Goal: Book appointment/travel/reservation

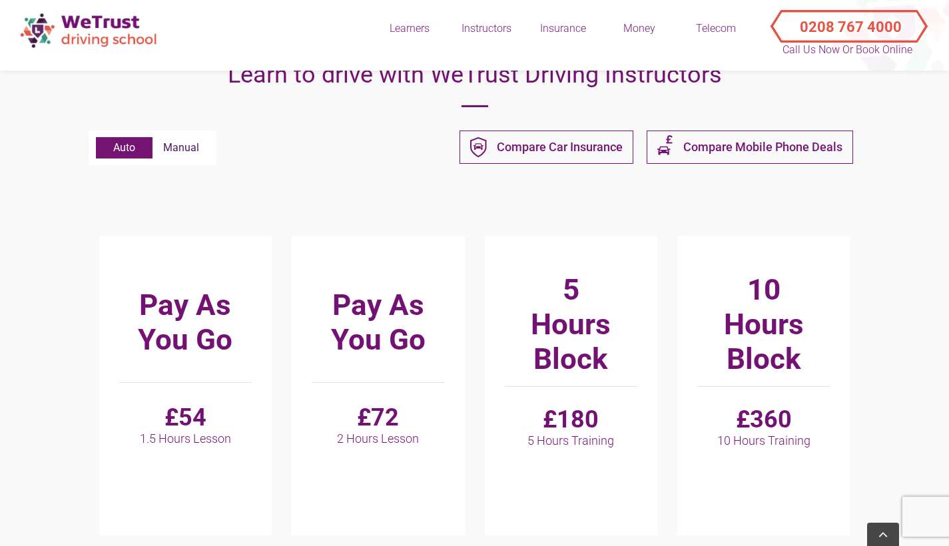
scroll to position [346, 0]
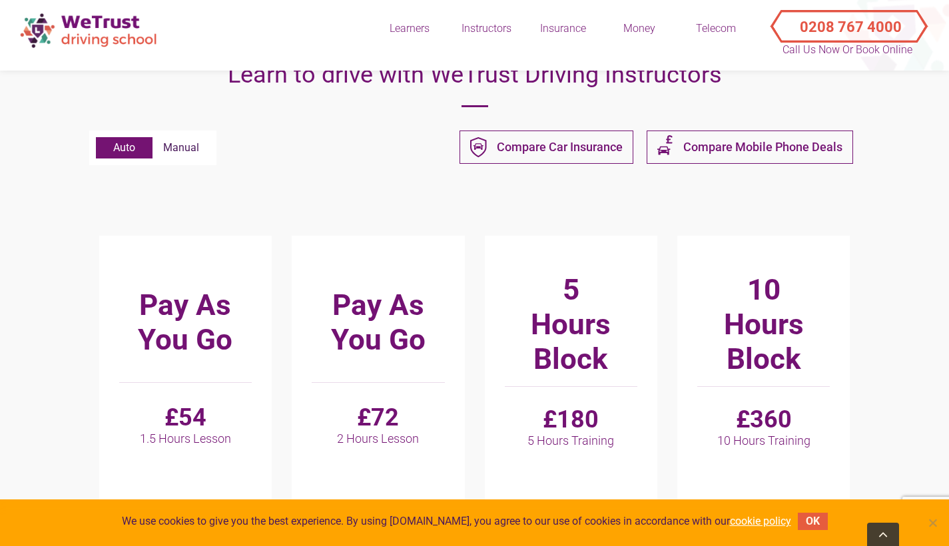
click at [812, 520] on button "OK" at bounding box center [813, 521] width 30 height 17
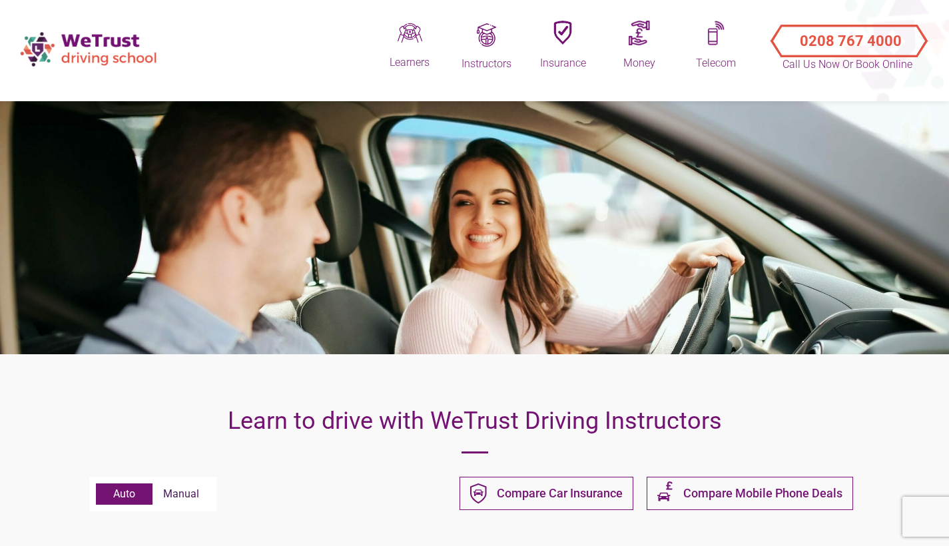
scroll to position [0, 0]
click at [104, 53] on img at bounding box center [89, 48] width 153 height 47
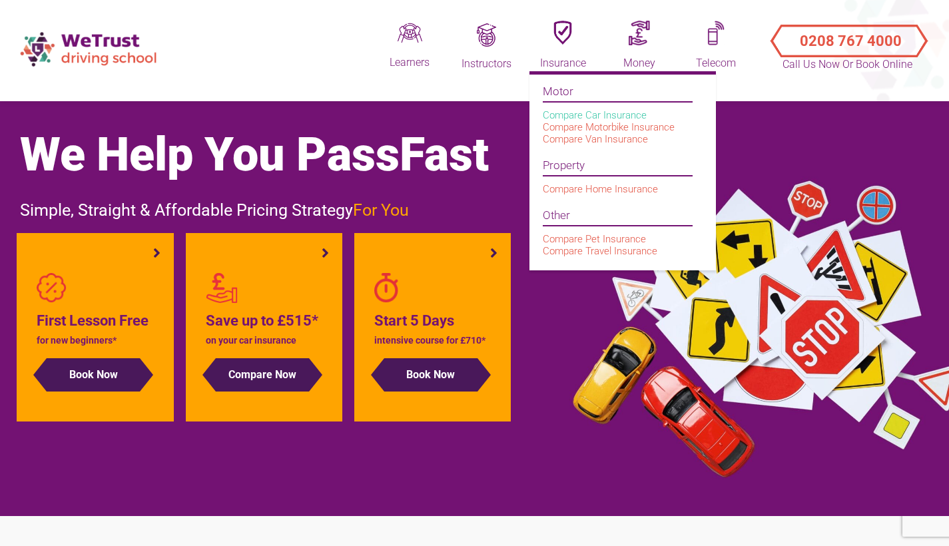
click at [562, 121] on link "Compare Car Insurance" at bounding box center [595, 115] width 104 height 12
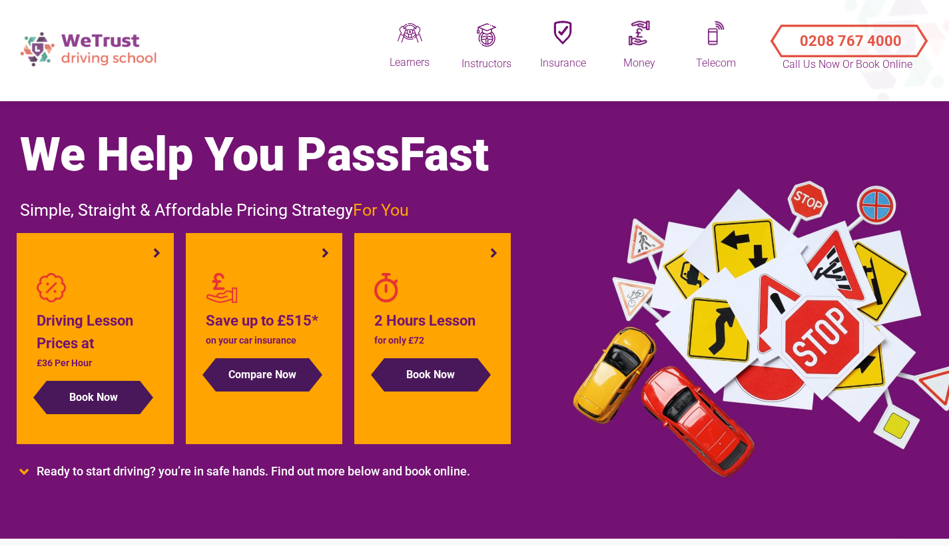
click at [82, 47] on img at bounding box center [89, 48] width 153 height 47
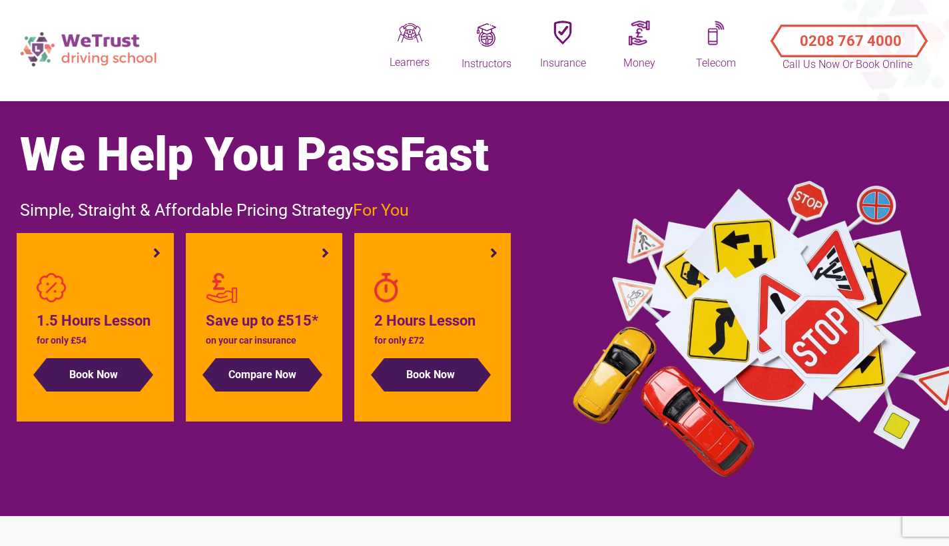
click at [49, 50] on img at bounding box center [89, 48] width 153 height 47
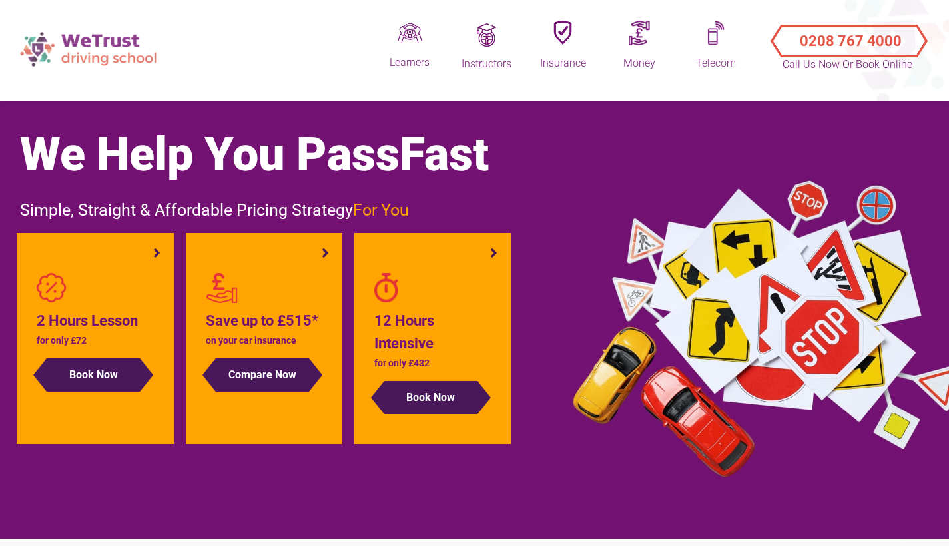
click at [101, 53] on img at bounding box center [89, 48] width 153 height 47
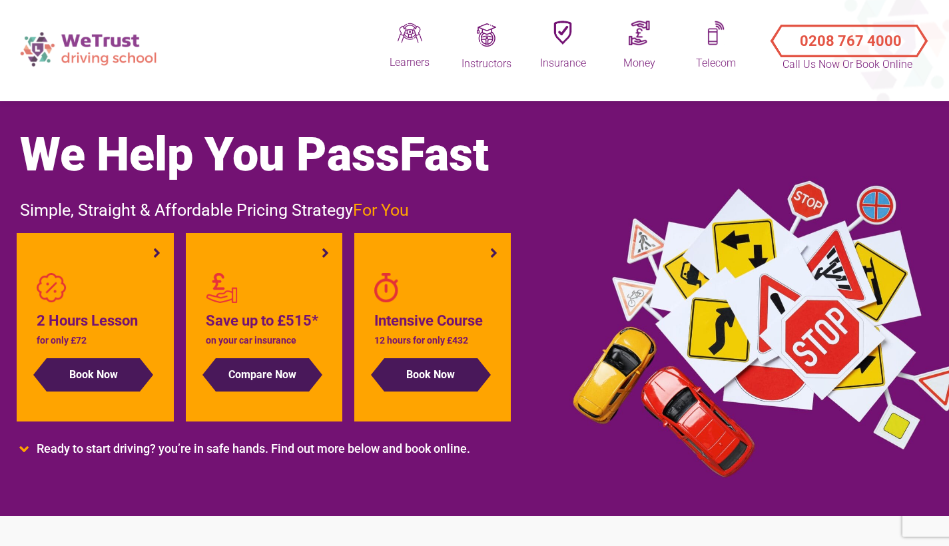
click at [58, 49] on img at bounding box center [89, 48] width 153 height 47
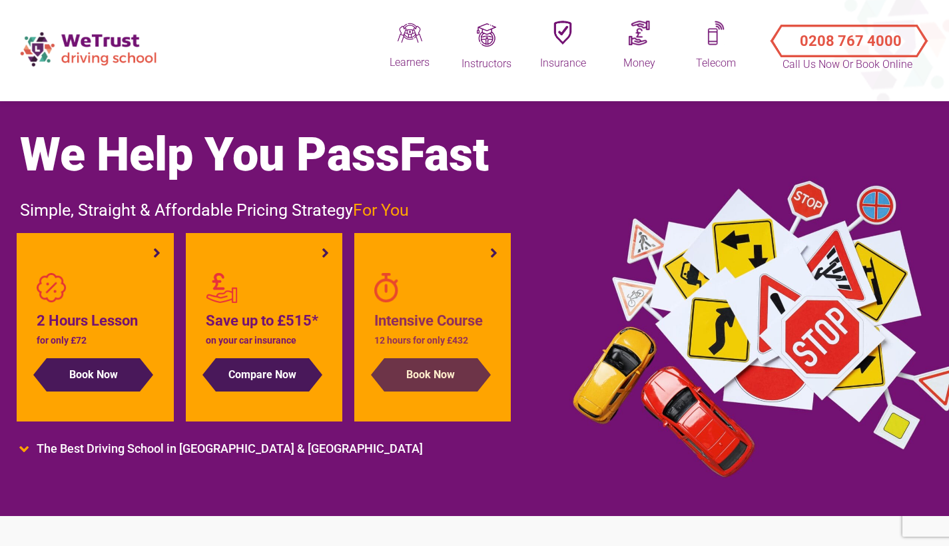
click at [440, 391] on button "Book Now" at bounding box center [430, 374] width 93 height 33
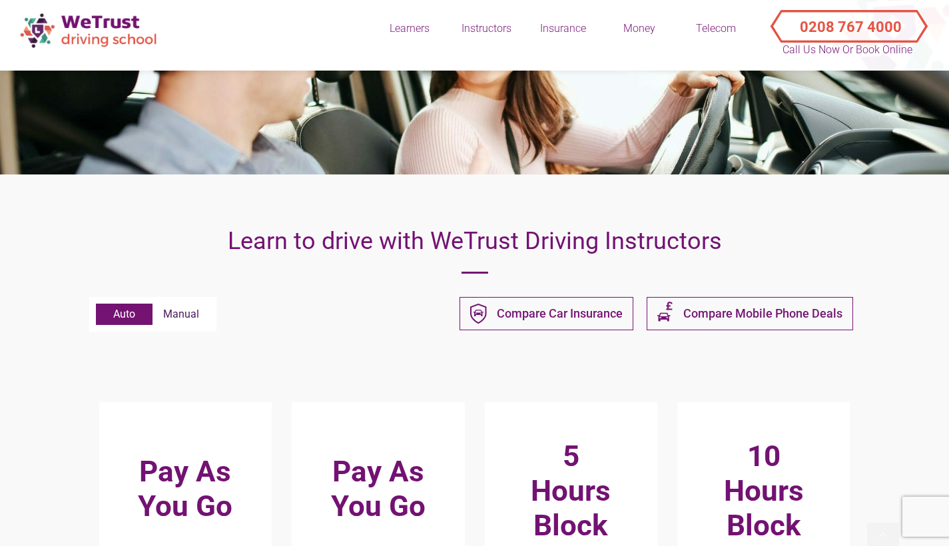
scroll to position [296, 0]
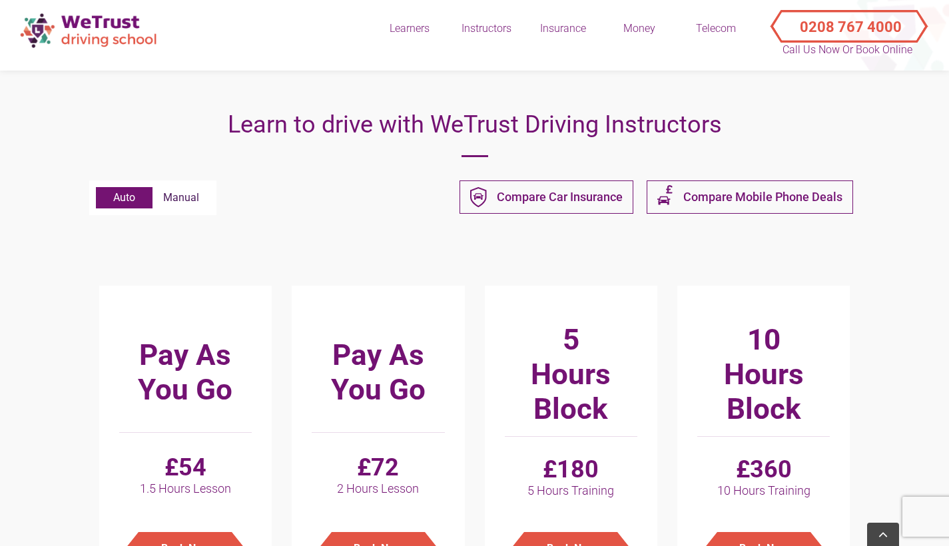
click at [190, 208] on label "Manual" at bounding box center [180, 197] width 57 height 21
click at [97, 188] on input "Manual" at bounding box center [96, 187] width 1 height 1
radio input "true"
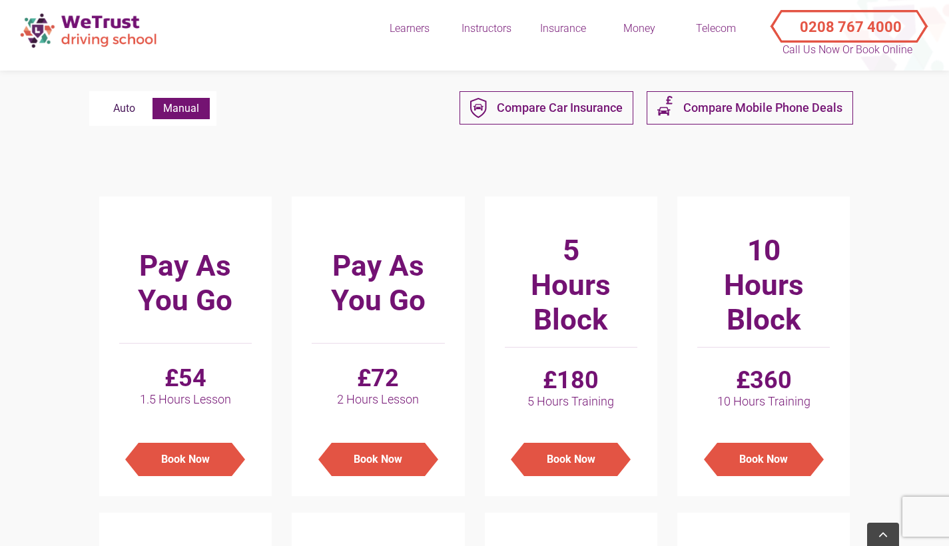
click at [119, 117] on label "Auto" at bounding box center [124, 108] width 57 height 21
click at [97, 99] on input "Auto" at bounding box center [96, 98] width 1 height 1
radio input "true"
click at [188, 119] on label "Manual" at bounding box center [180, 108] width 57 height 21
click at [97, 99] on input "Manual" at bounding box center [96, 98] width 1 height 1
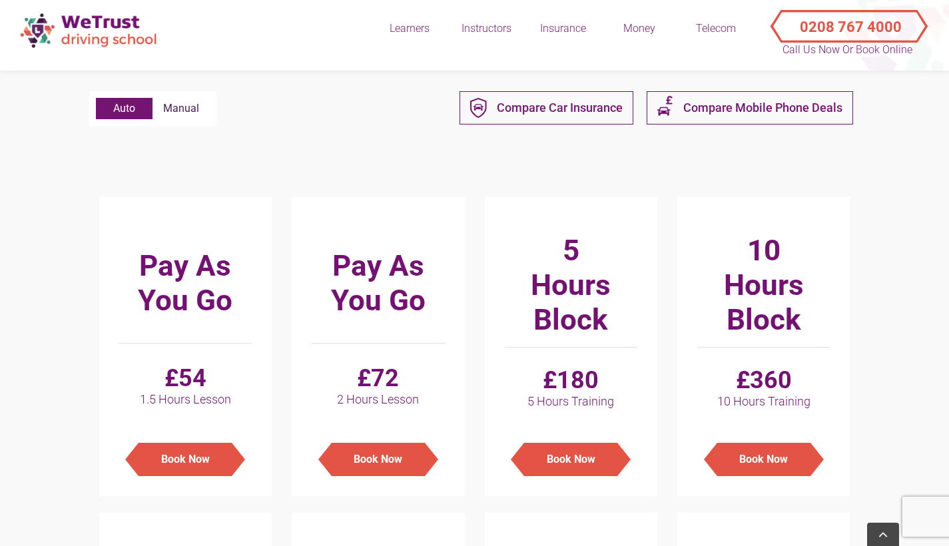
radio input "true"
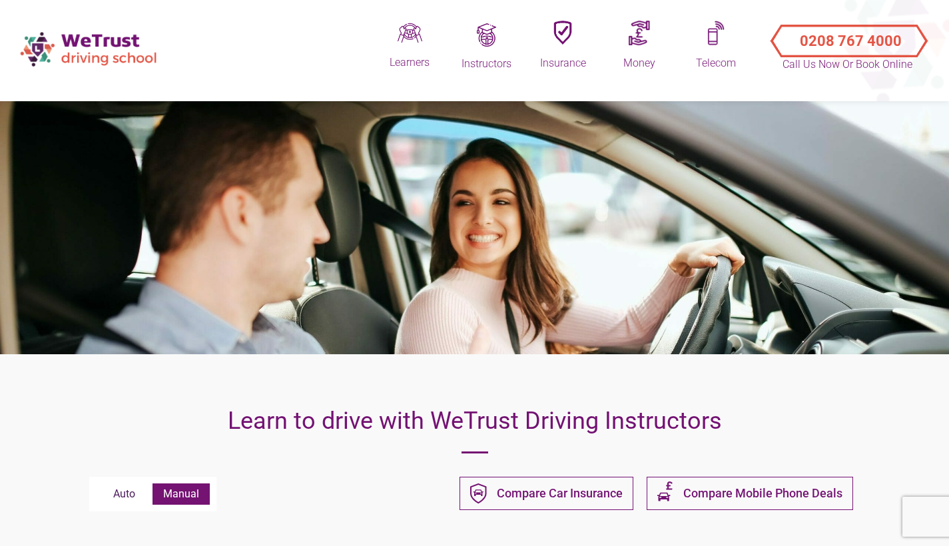
scroll to position [0, 0]
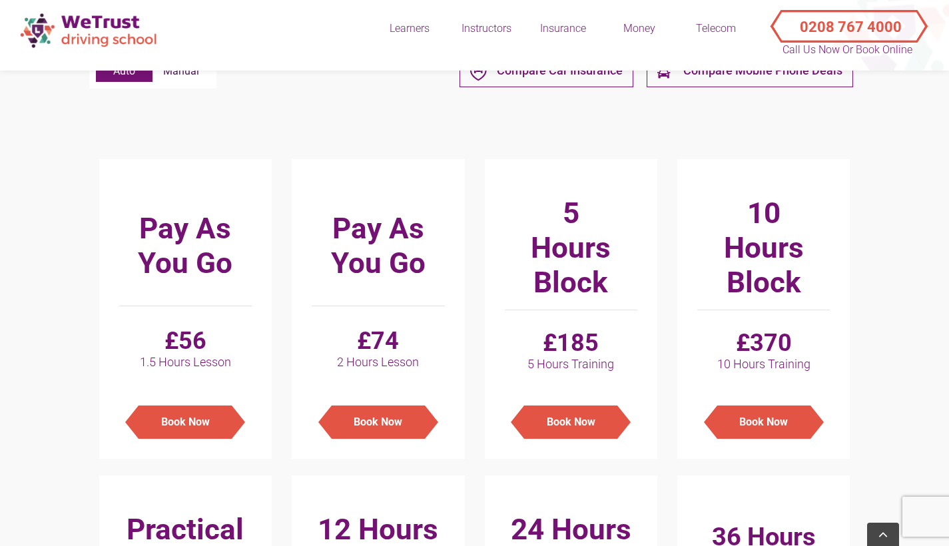
scroll to position [417, 0]
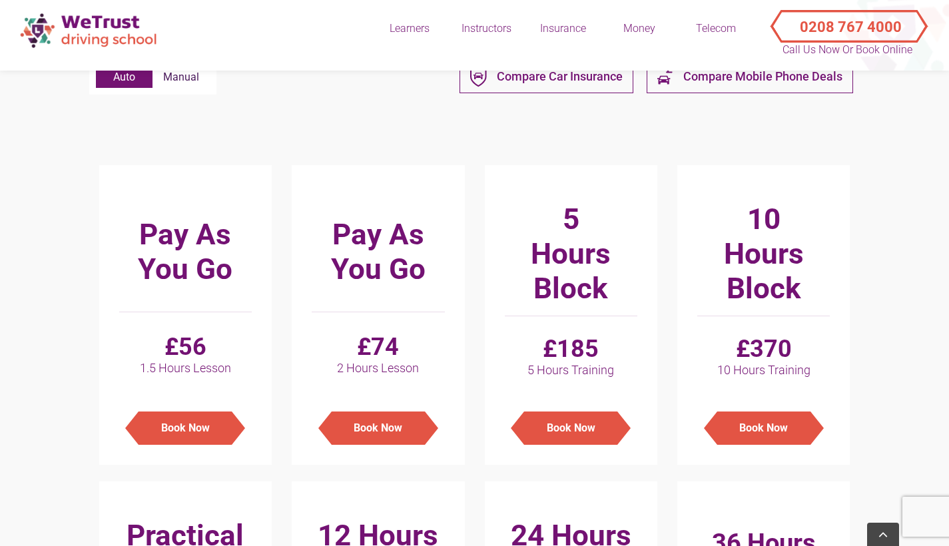
click at [179, 88] on label "Manual" at bounding box center [180, 77] width 57 height 21
click at [97, 67] on input "Manual" at bounding box center [96, 67] width 1 height 1
radio input "true"
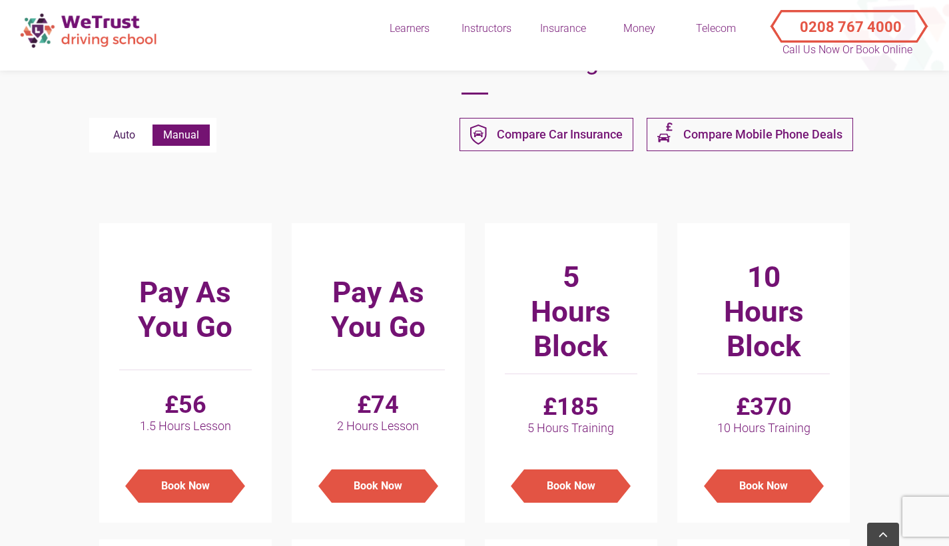
scroll to position [356, 0]
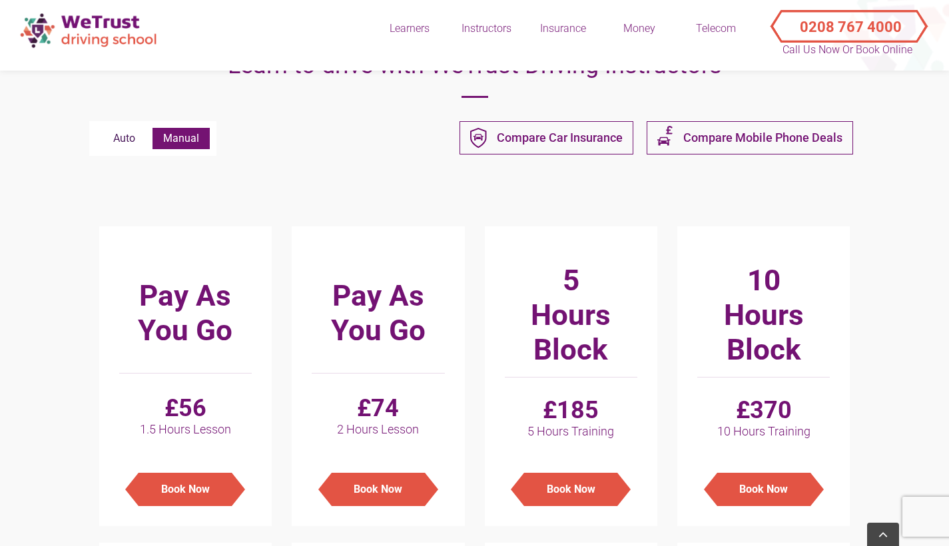
click at [123, 144] on label "Auto" at bounding box center [124, 138] width 57 height 21
click at [97, 128] on input "Auto" at bounding box center [96, 128] width 1 height 1
radio input "true"
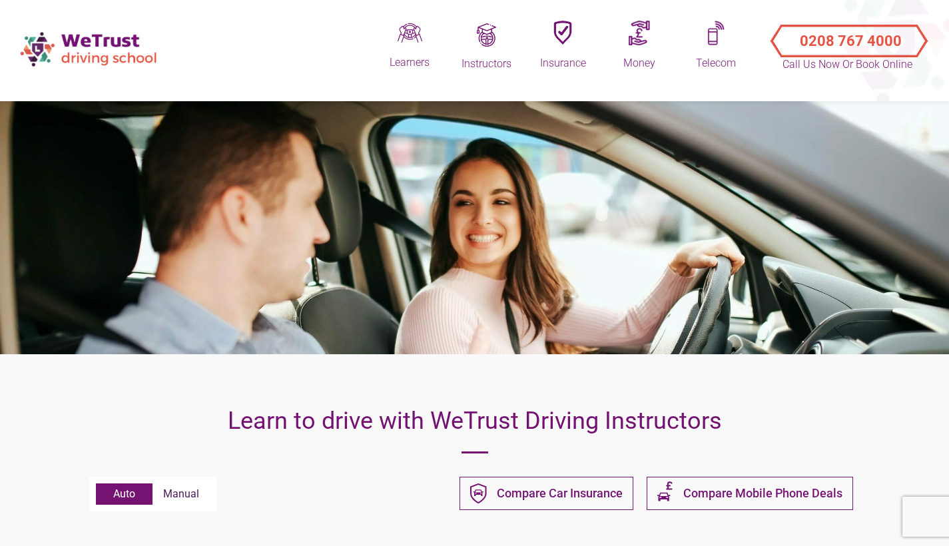
scroll to position [0, 0]
click at [107, 51] on img at bounding box center [89, 48] width 153 height 47
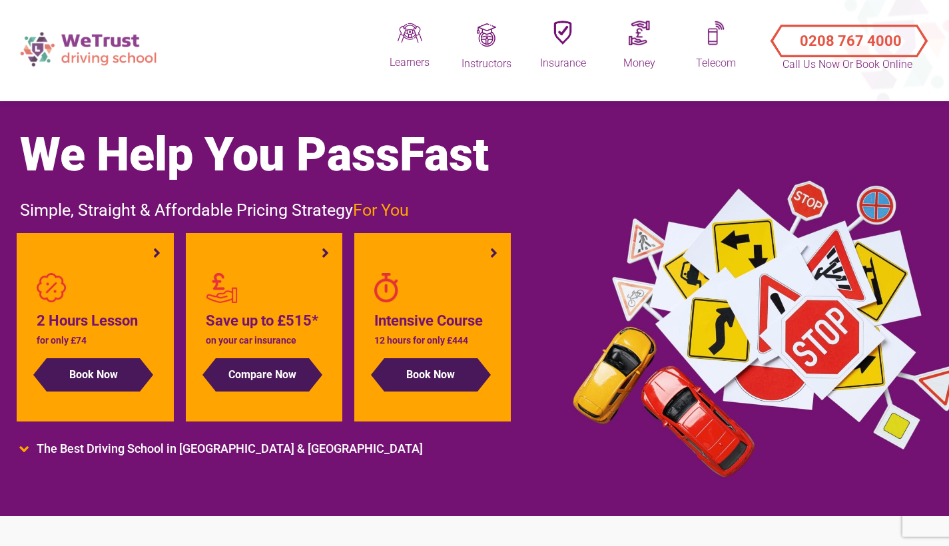
click at [108, 57] on img at bounding box center [89, 48] width 153 height 47
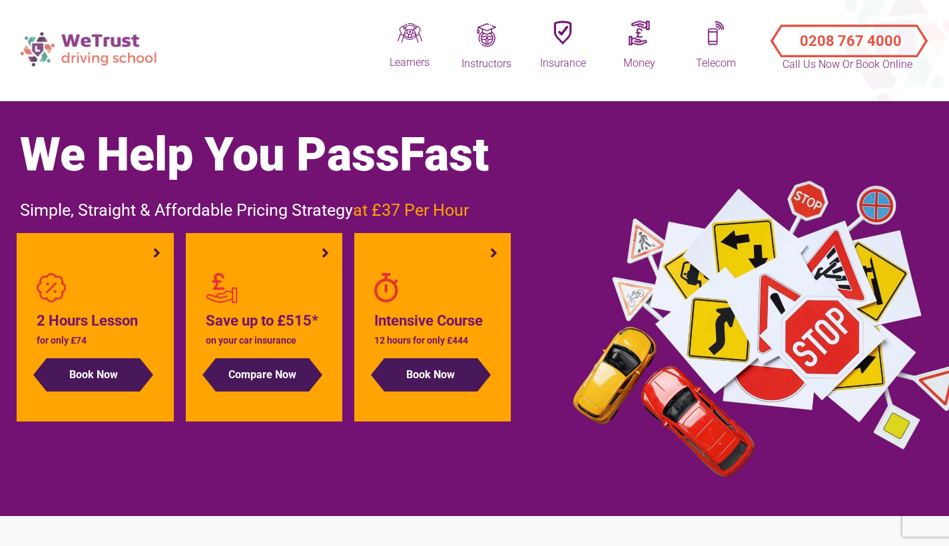
click at [74, 47] on img at bounding box center [89, 48] width 153 height 47
click at [87, 55] on img at bounding box center [89, 48] width 153 height 47
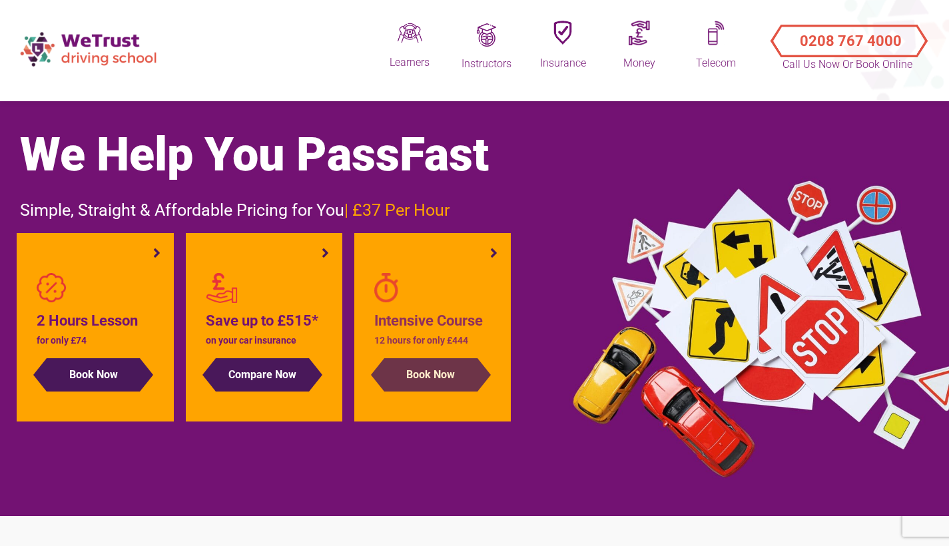
click at [429, 391] on button "Book Now" at bounding box center [430, 374] width 93 height 33
